Goal: Check status: Check status

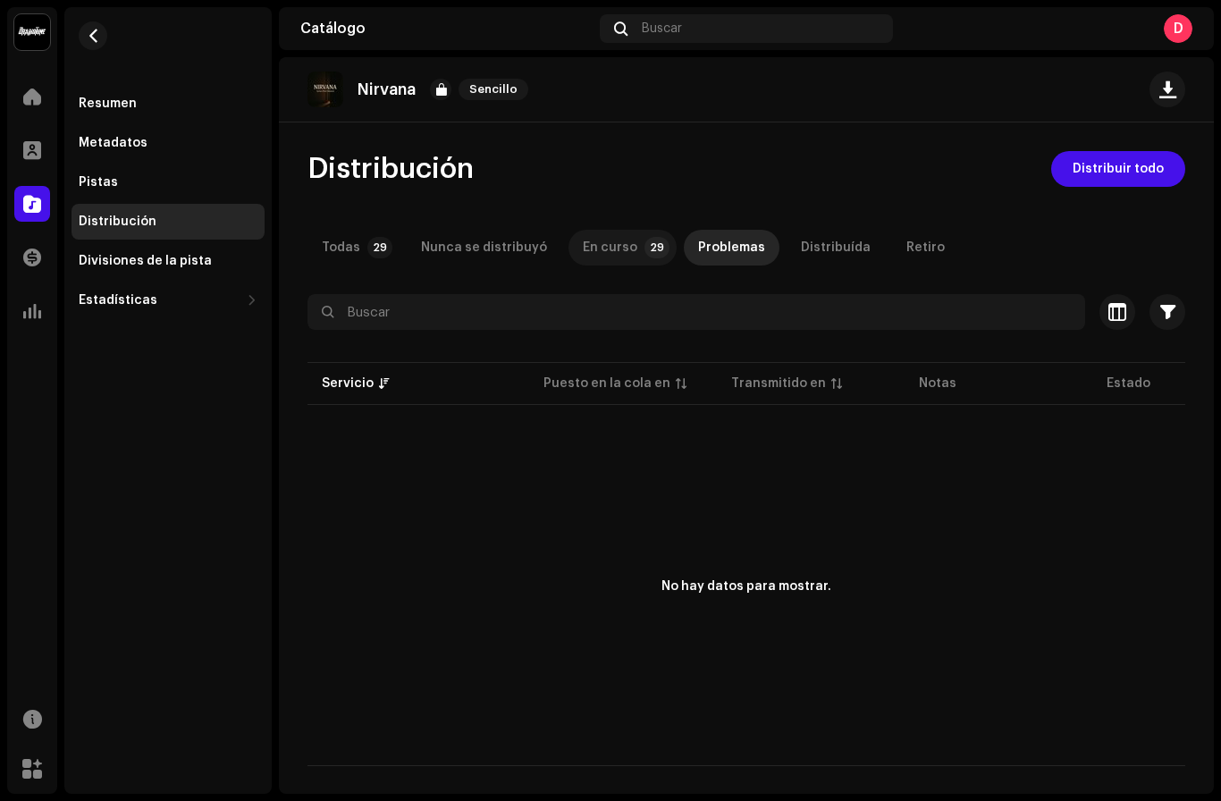
click at [569, 241] on p-tab "En curso 29" at bounding box center [623, 248] width 108 height 36
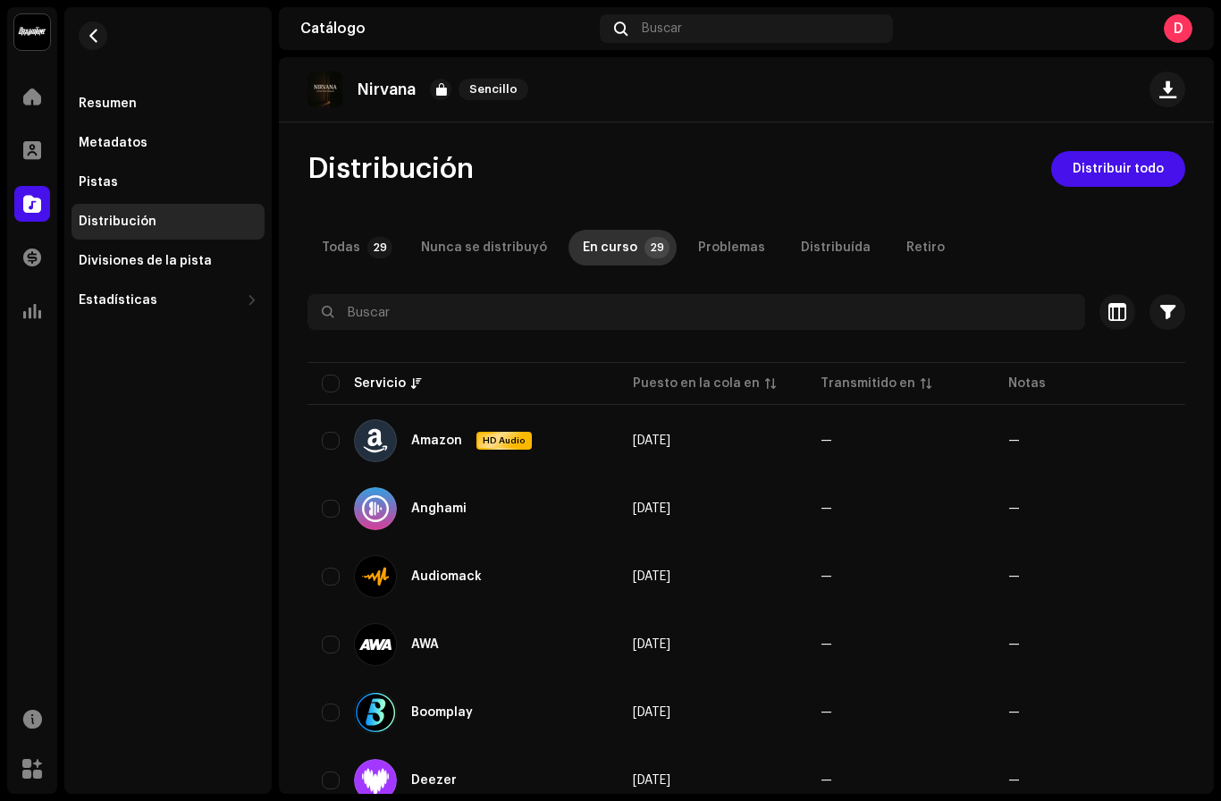
click at [598, 246] on div "En curso" at bounding box center [610, 248] width 55 height 36
click at [346, 236] on div "Todas" at bounding box center [341, 248] width 38 height 36
click at [38, 90] on span at bounding box center [32, 96] width 18 height 14
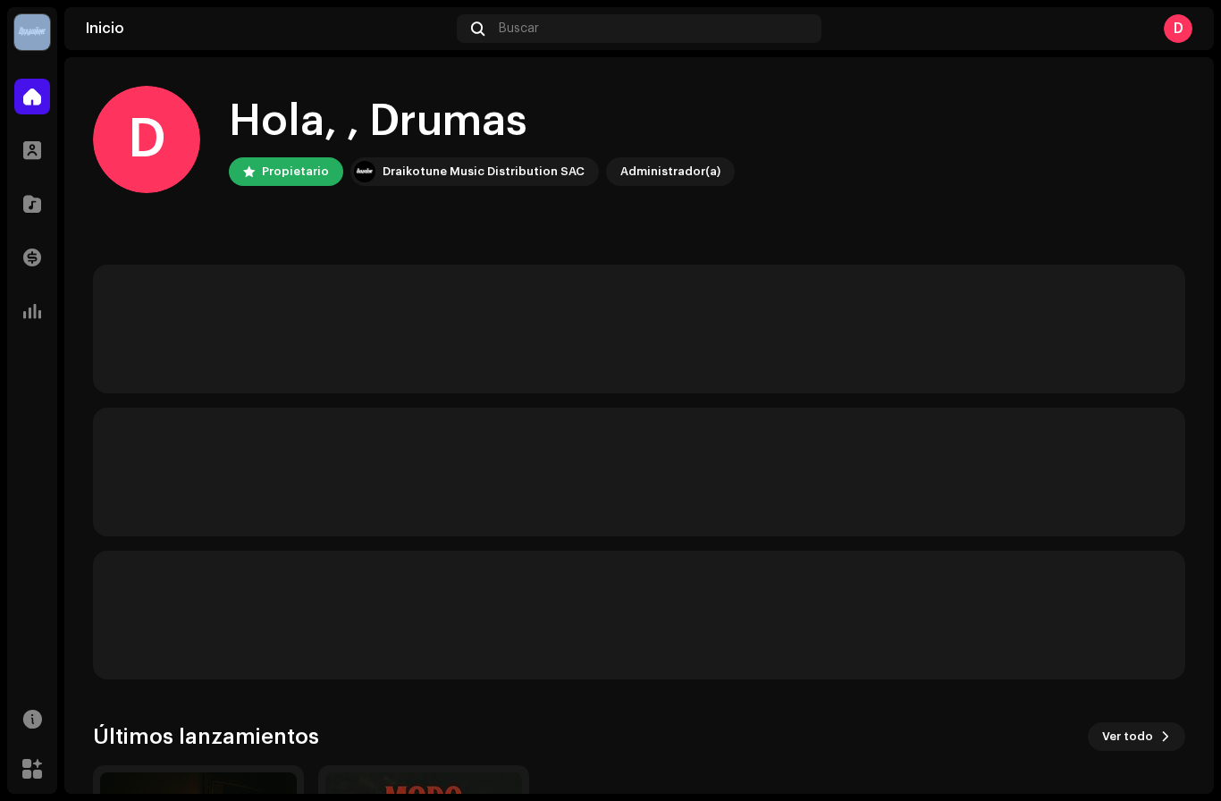
click at [37, 89] on span at bounding box center [32, 96] width 18 height 14
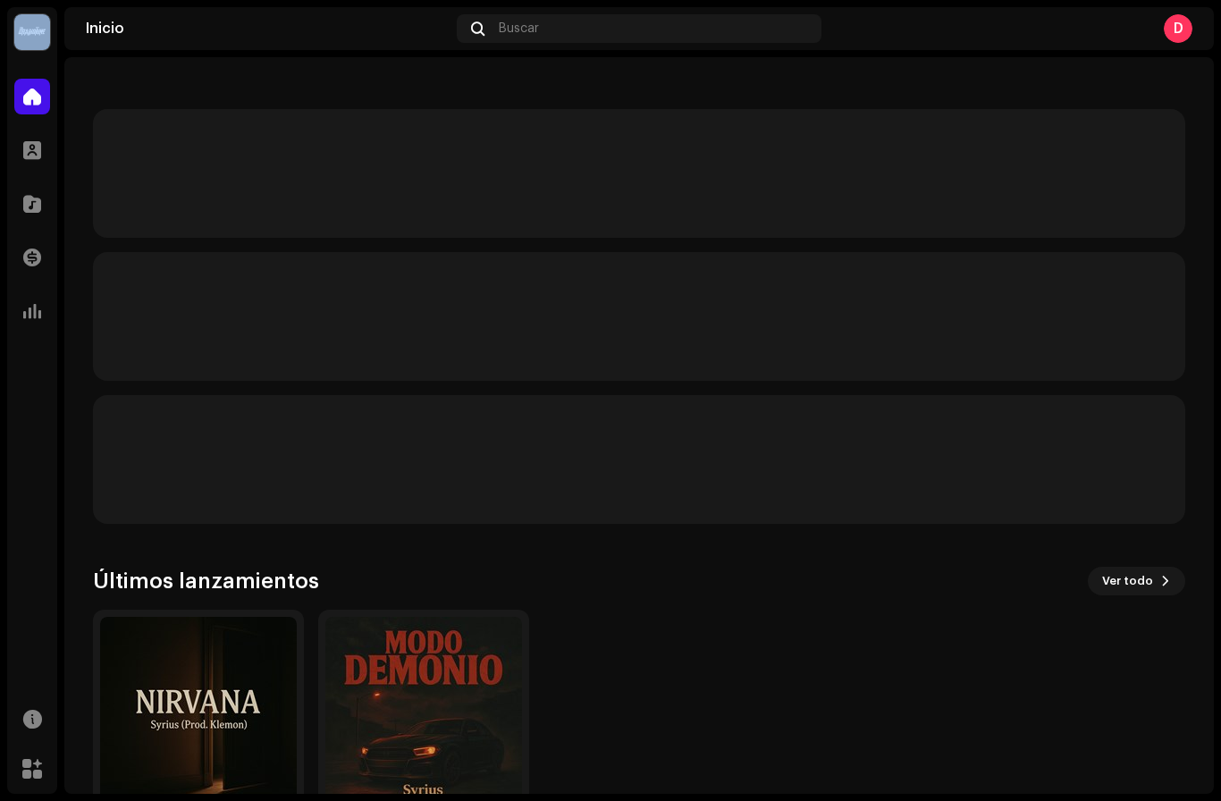
scroll to position [19, 0]
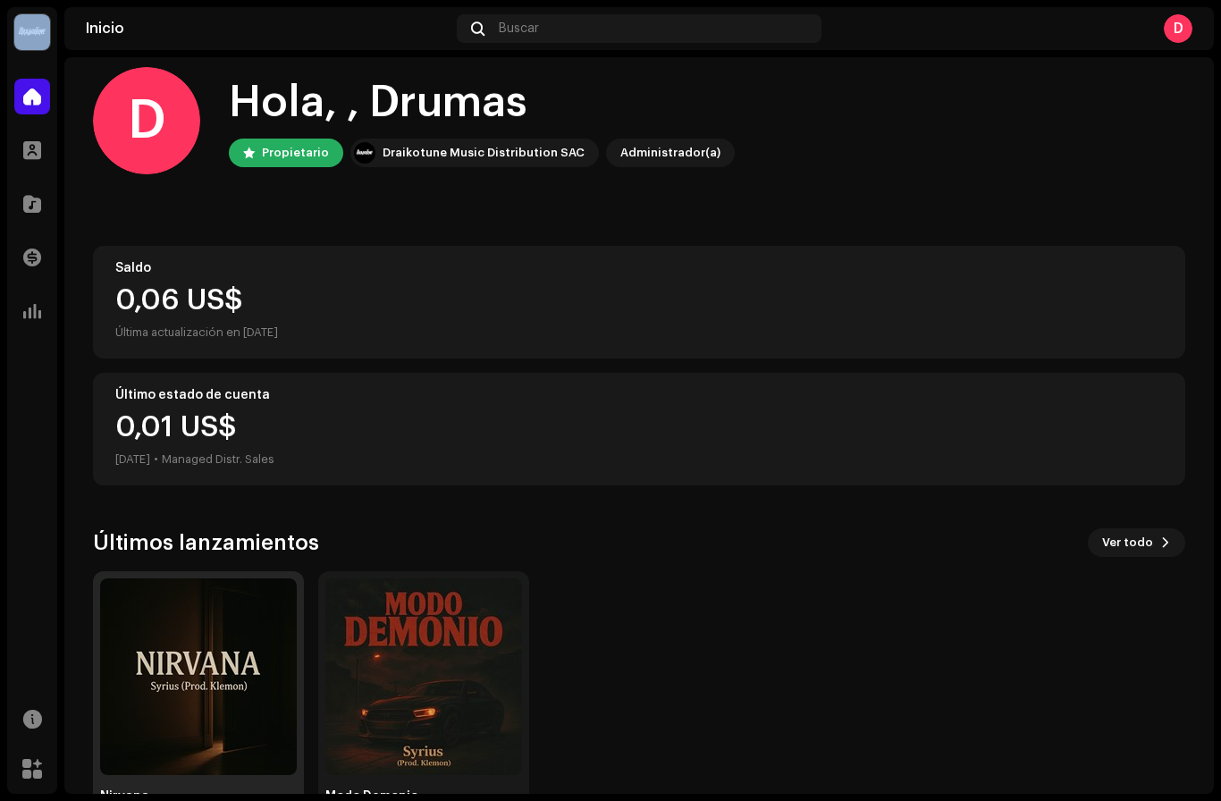
click at [240, 644] on img at bounding box center [198, 676] width 197 height 197
